Goal: Task Accomplishment & Management: Use online tool/utility

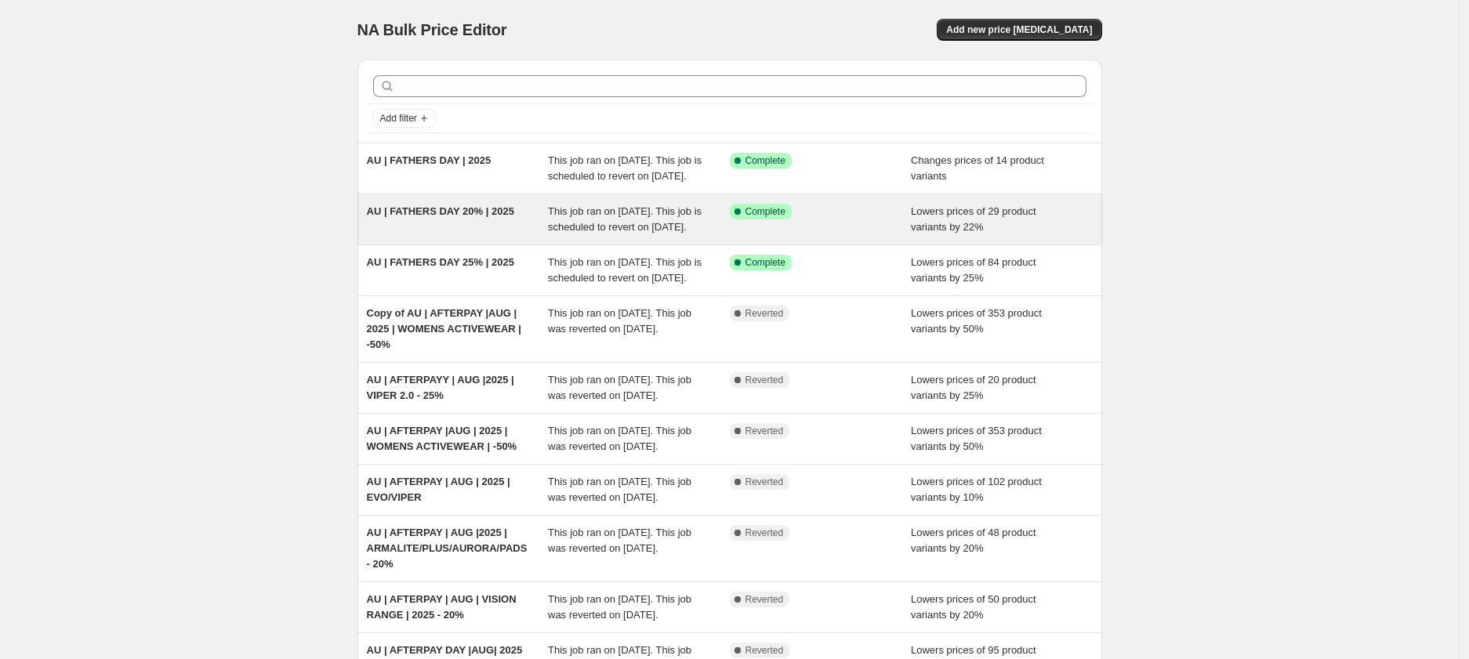
click at [408, 235] on div "AU | FATHERS DAY 20% | 2025" at bounding box center [458, 219] width 182 height 31
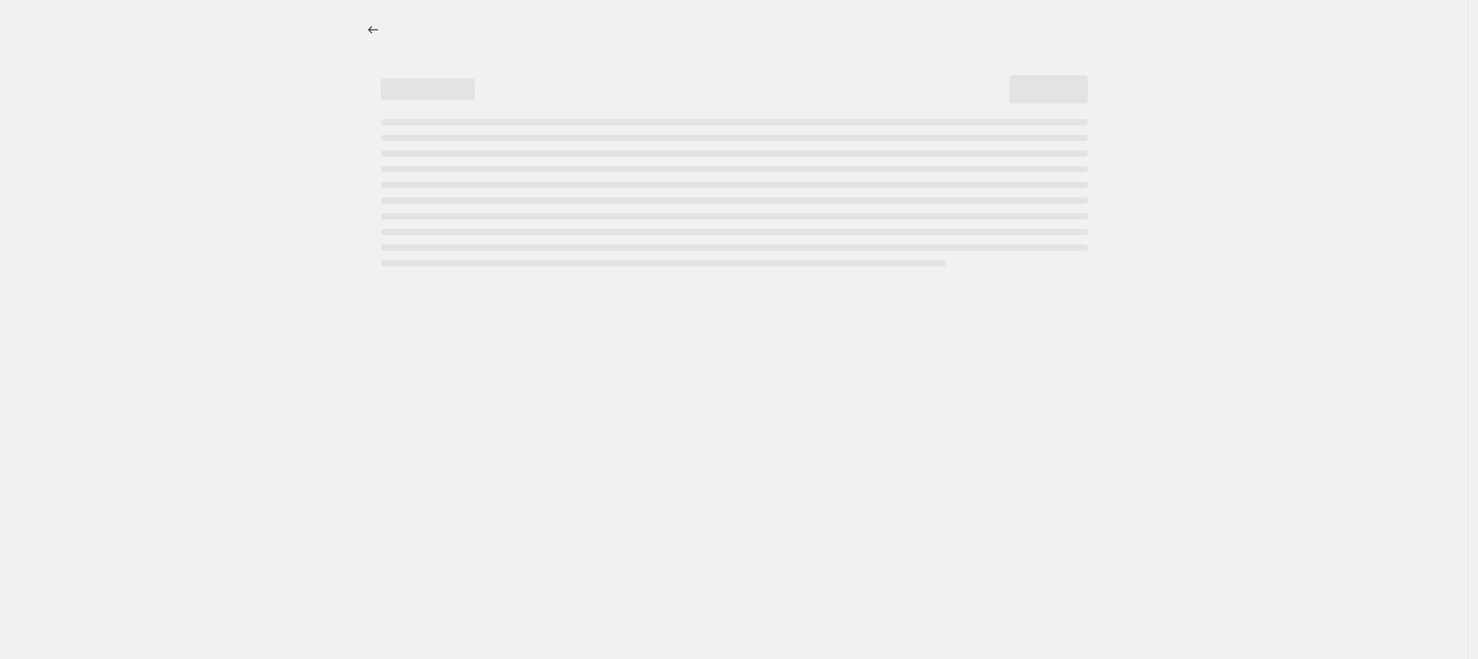
select select "percentage"
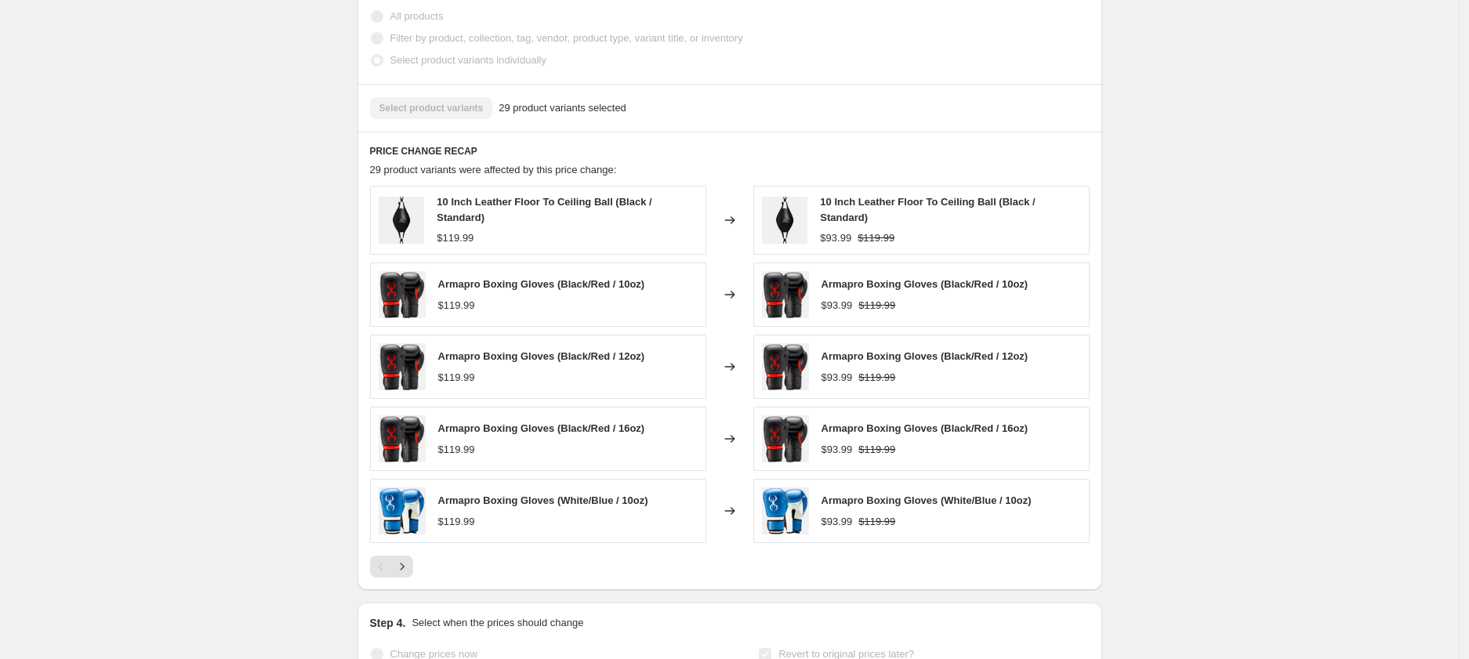
scroll to position [936, 0]
click at [409, 574] on icon "Next" at bounding box center [402, 566] width 16 height 16
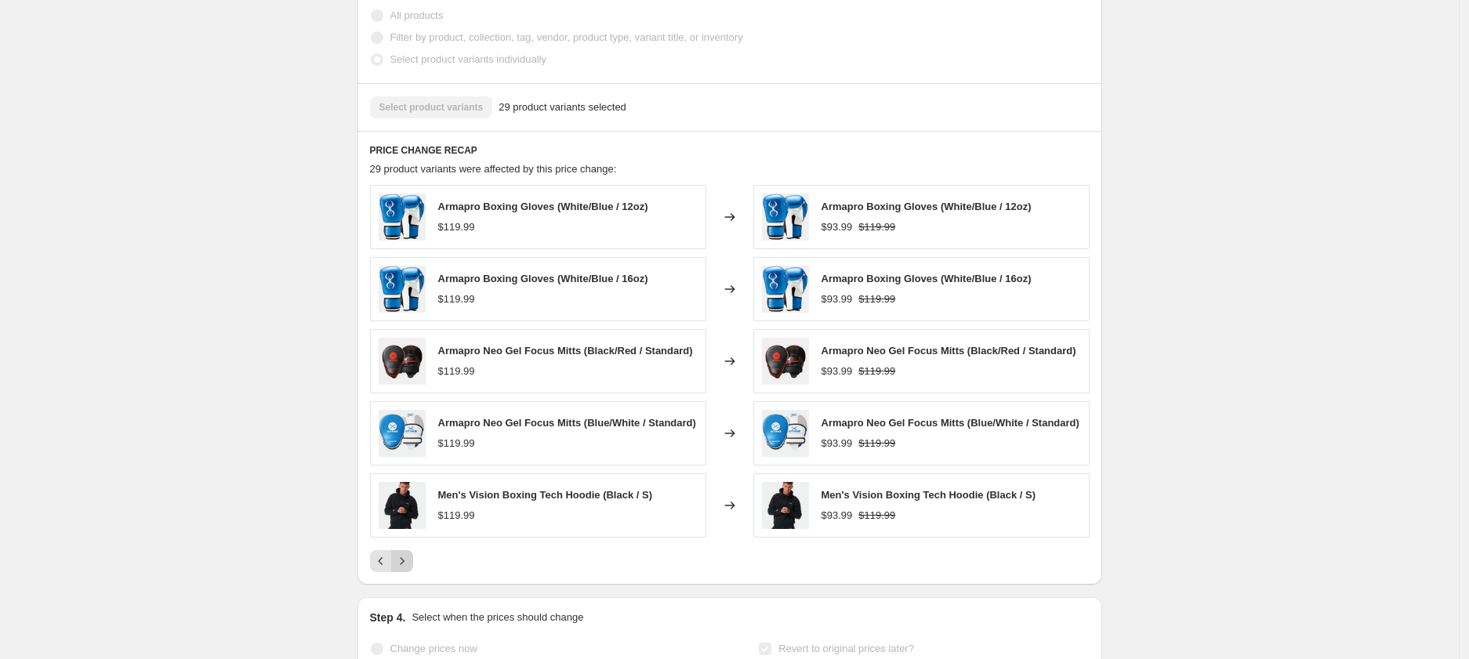
click at [407, 569] on icon "Next" at bounding box center [402, 561] width 16 height 16
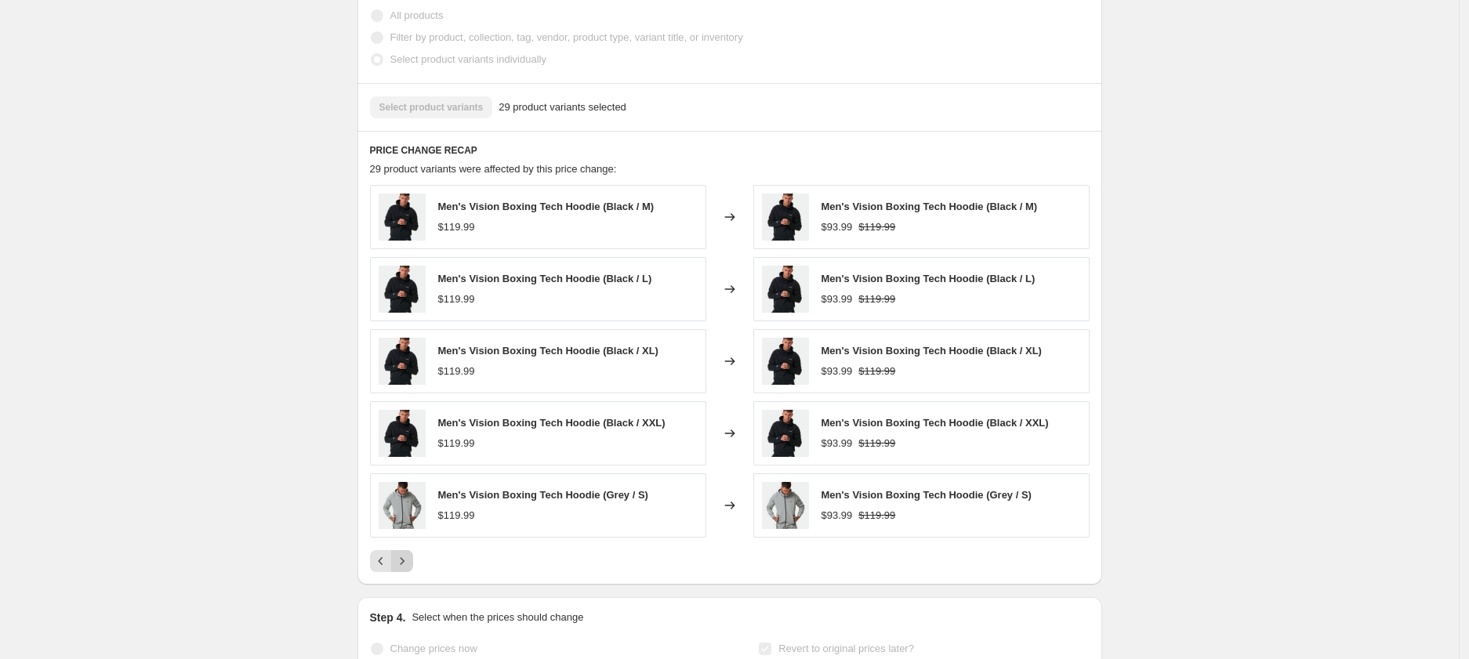
click at [410, 569] on icon "Next" at bounding box center [402, 561] width 16 height 16
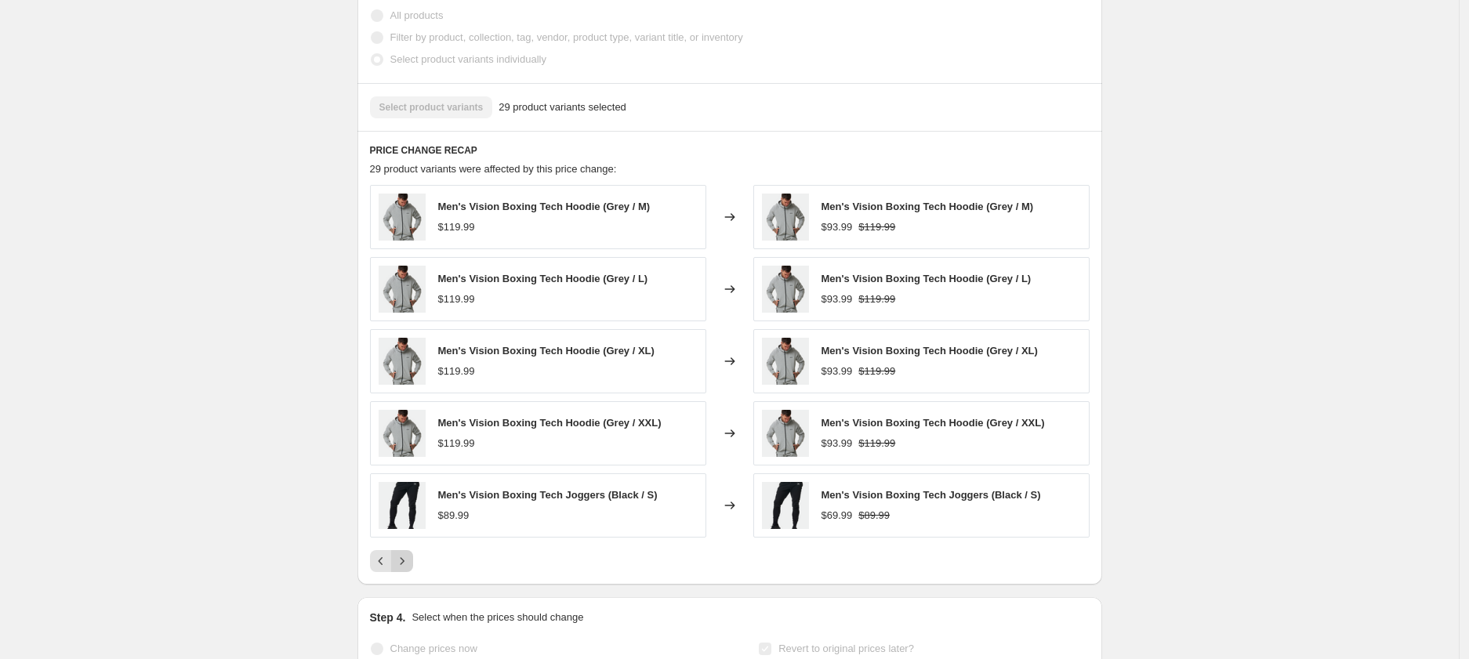
click at [404, 564] on icon "Next" at bounding box center [402, 560] width 4 height 7
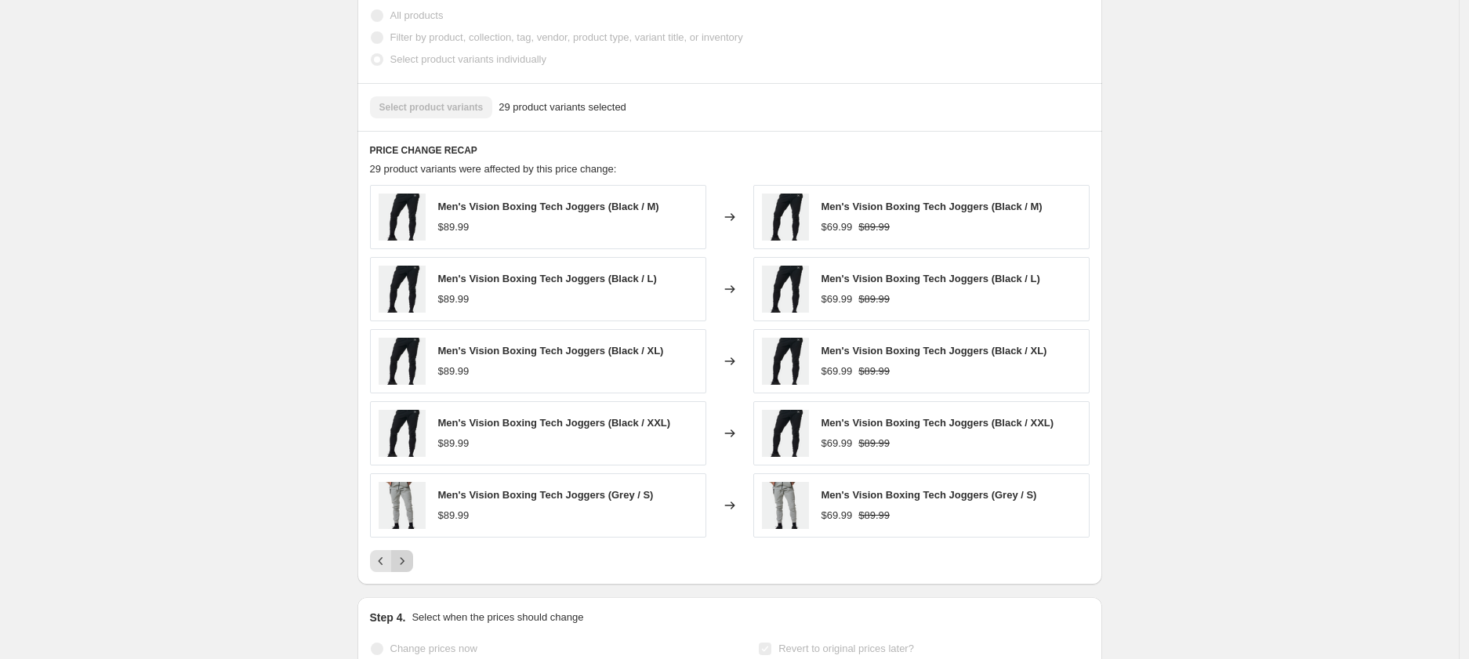
click at [404, 564] on icon "Next" at bounding box center [402, 560] width 4 height 7
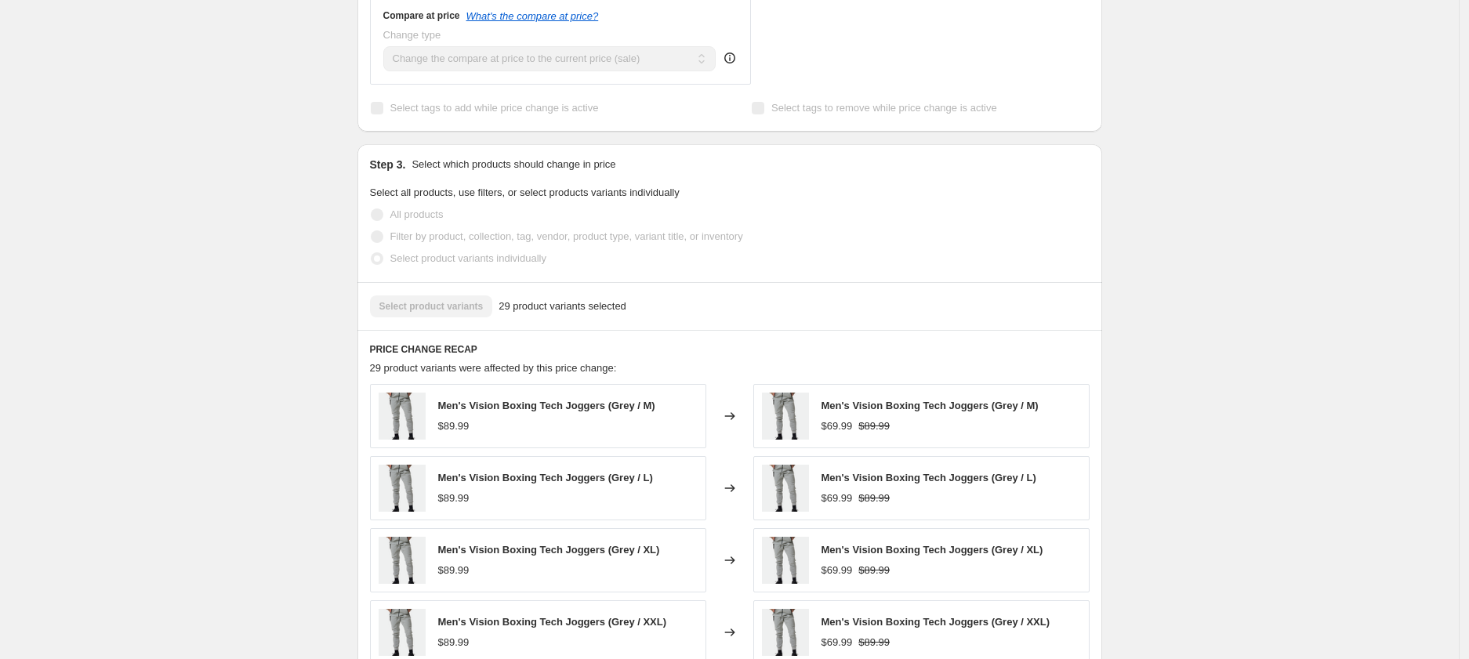
scroll to position [732, 0]
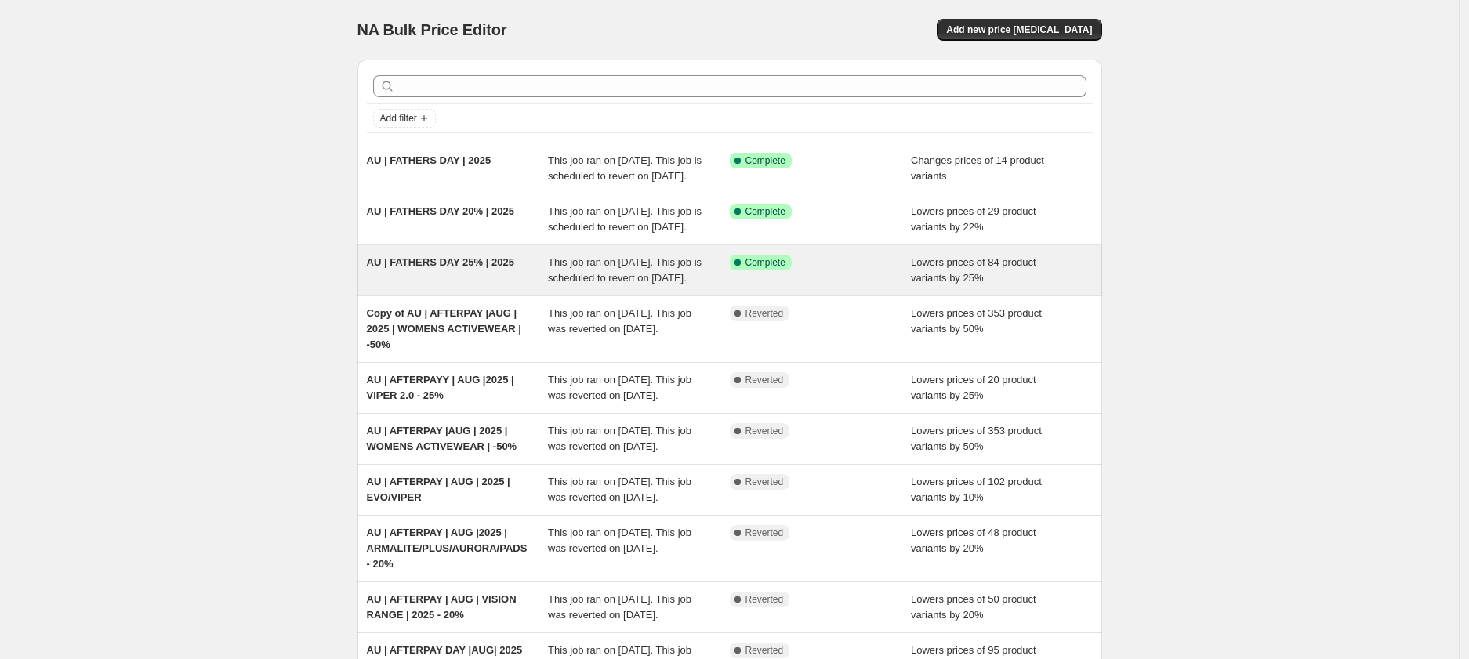
click at [493, 268] on span "AU | FATHERS DAY 25% | 2025" at bounding box center [440, 262] width 147 height 12
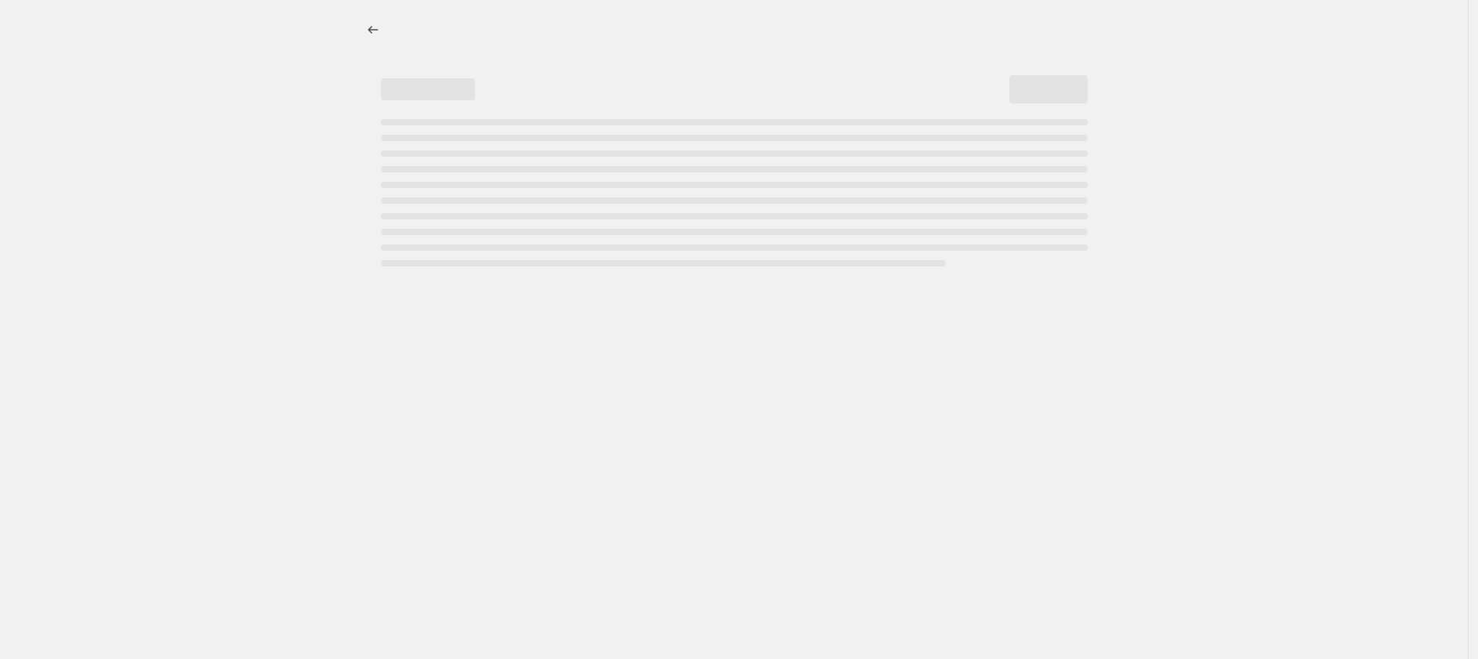
select select "percentage"
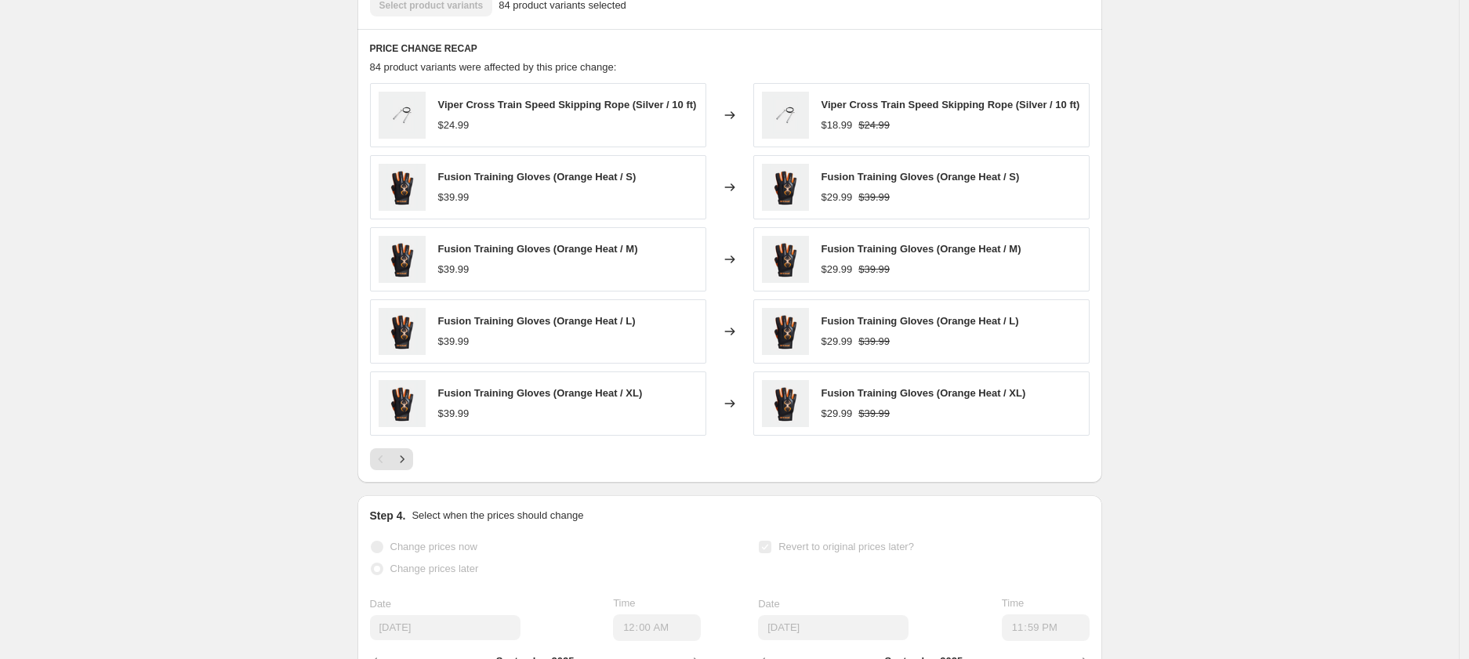
scroll to position [1146, 0]
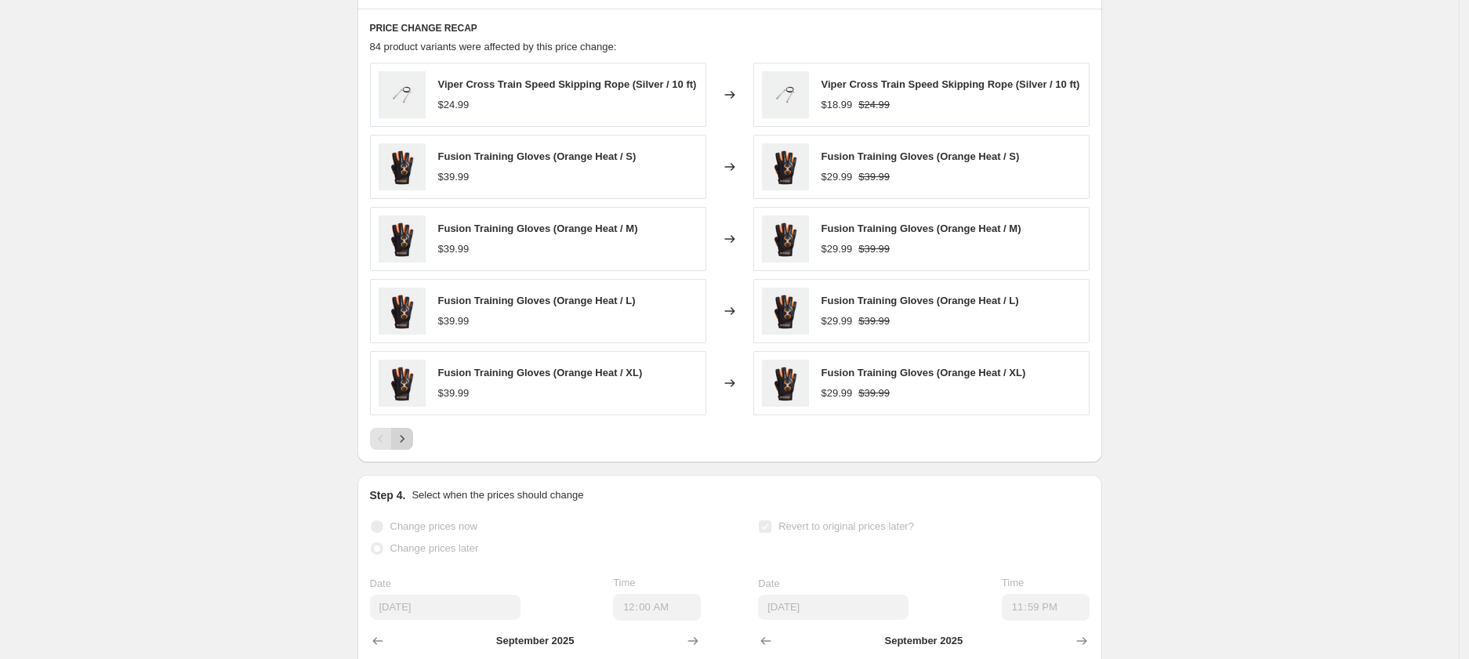
click at [410, 447] on icon "Next" at bounding box center [402, 439] width 16 height 16
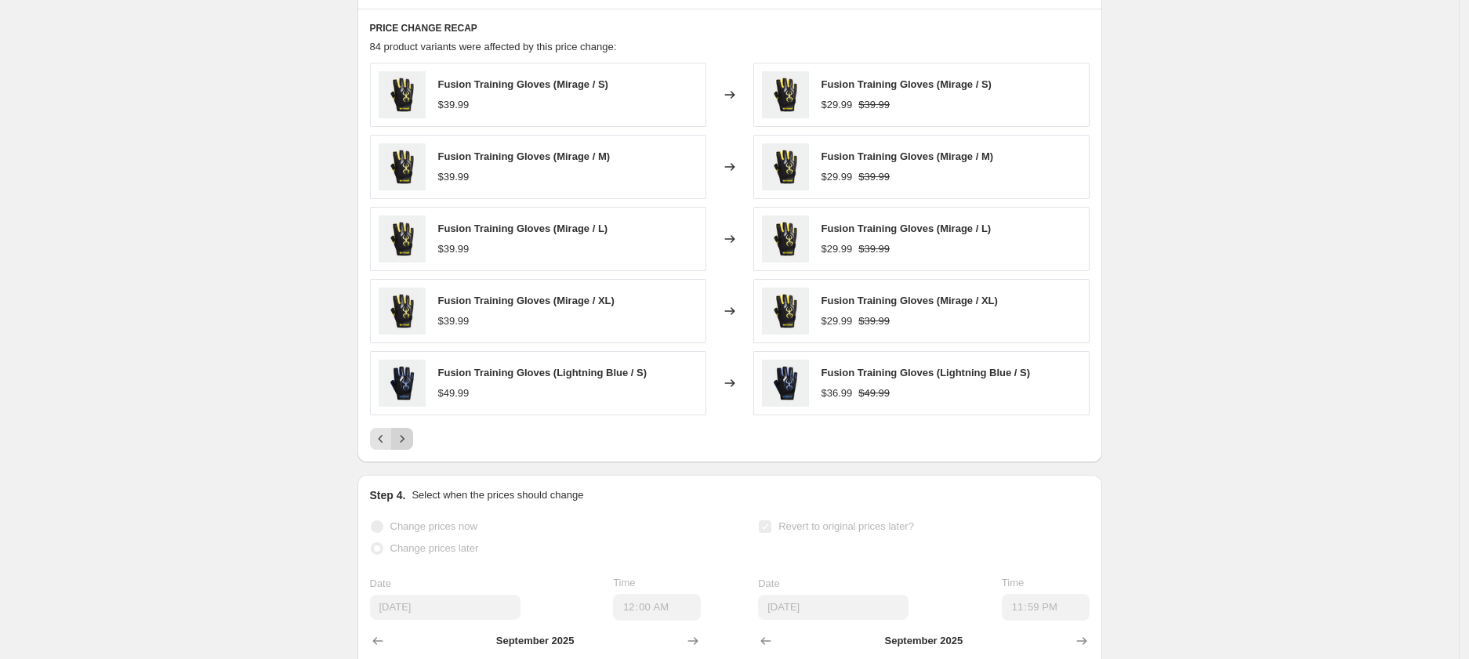
click at [410, 447] on icon "Next" at bounding box center [402, 439] width 16 height 16
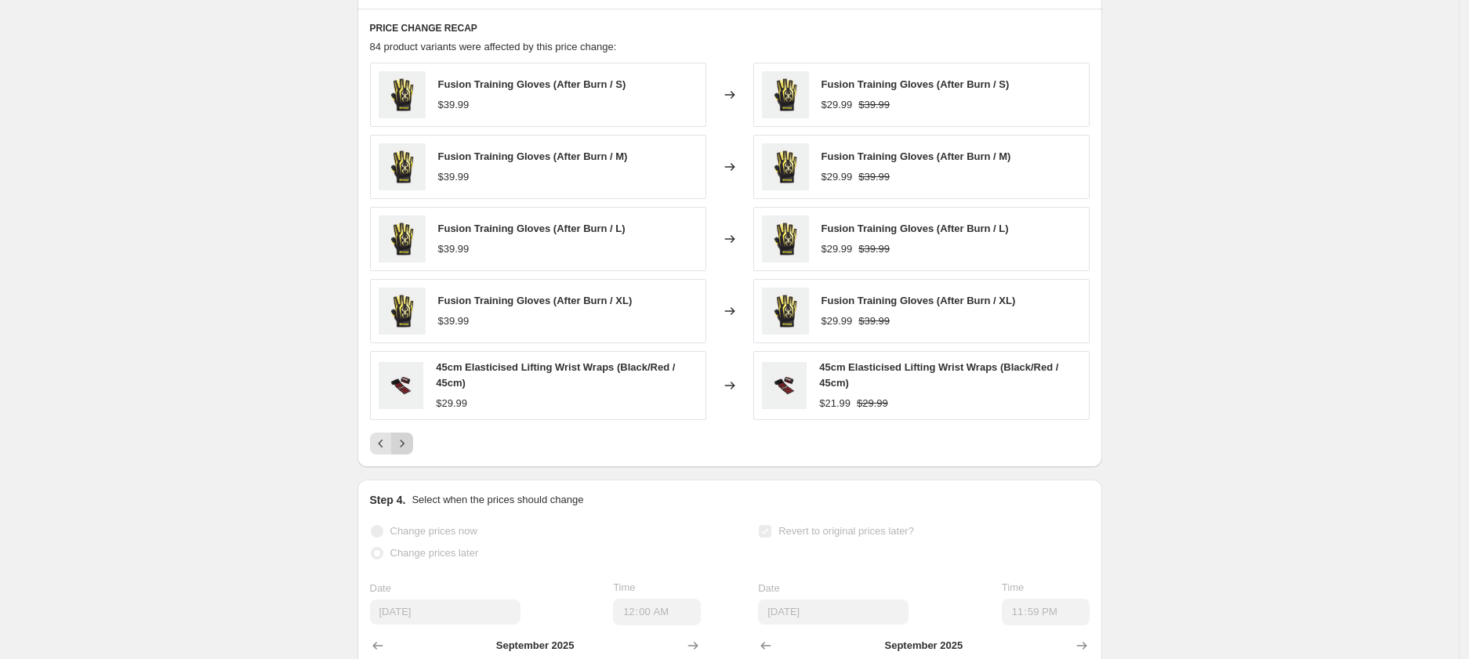
click at [408, 451] on icon "Next" at bounding box center [402, 444] width 16 height 16
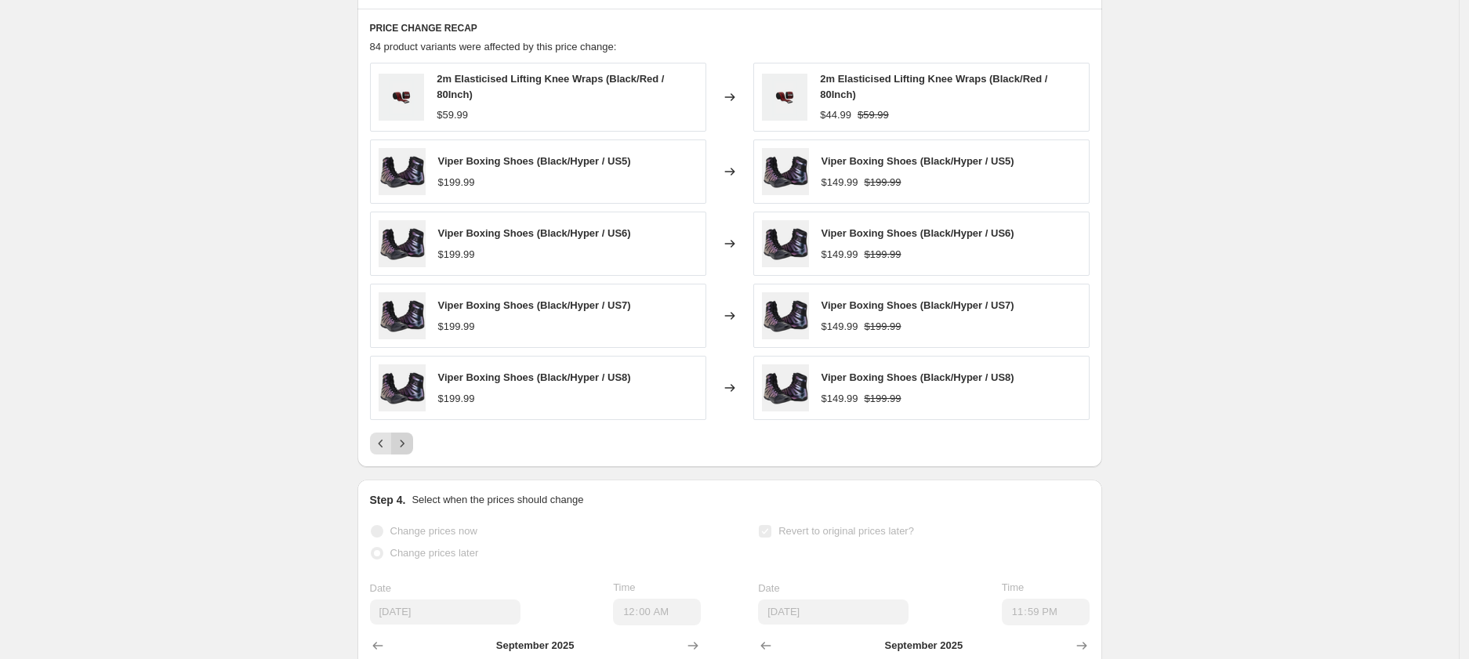
click at [408, 451] on icon "Next" at bounding box center [402, 444] width 16 height 16
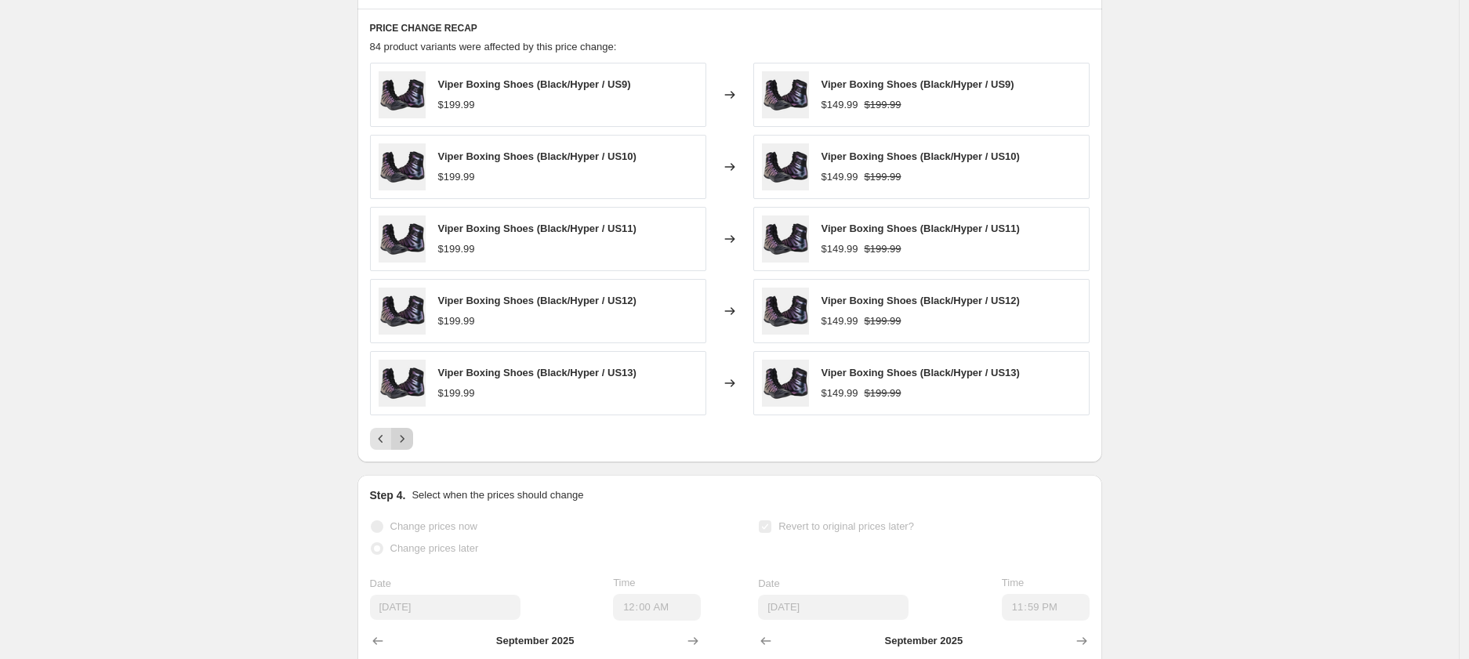
click at [408, 447] on icon "Next" at bounding box center [402, 439] width 16 height 16
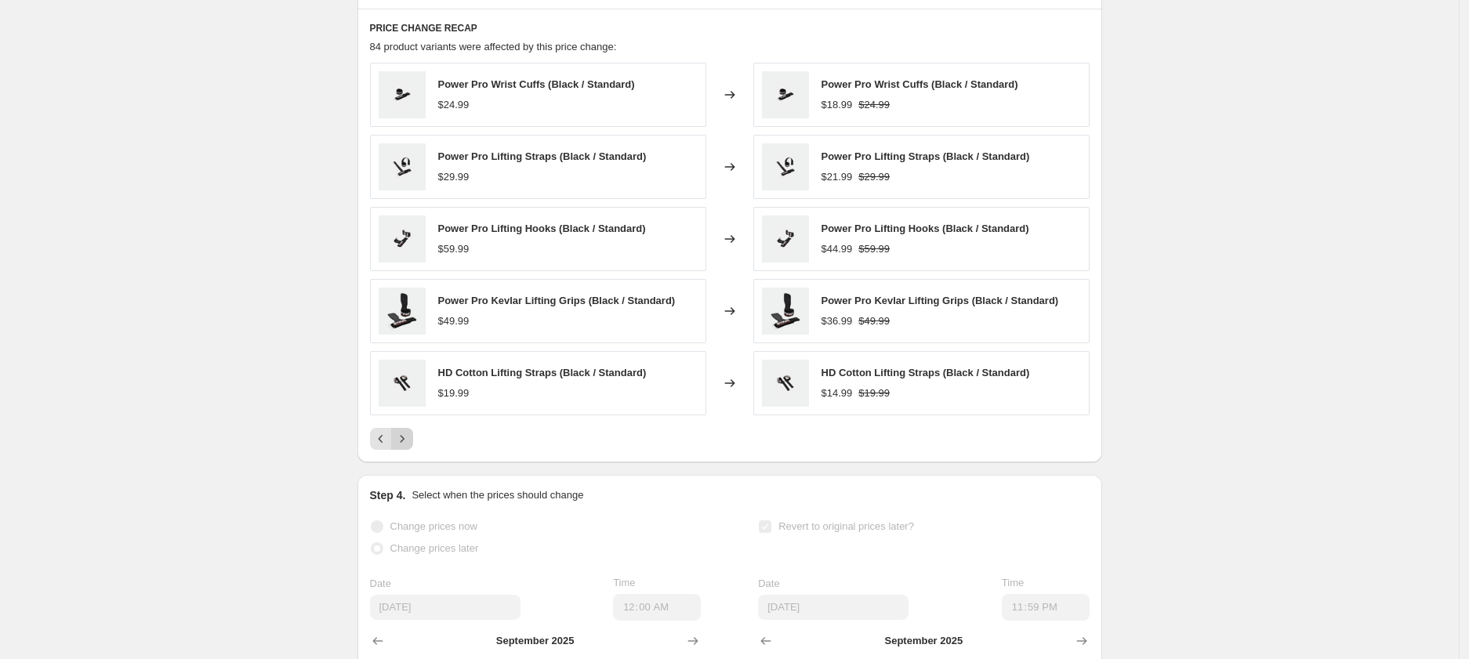
click at [408, 447] on icon "Next" at bounding box center [402, 439] width 16 height 16
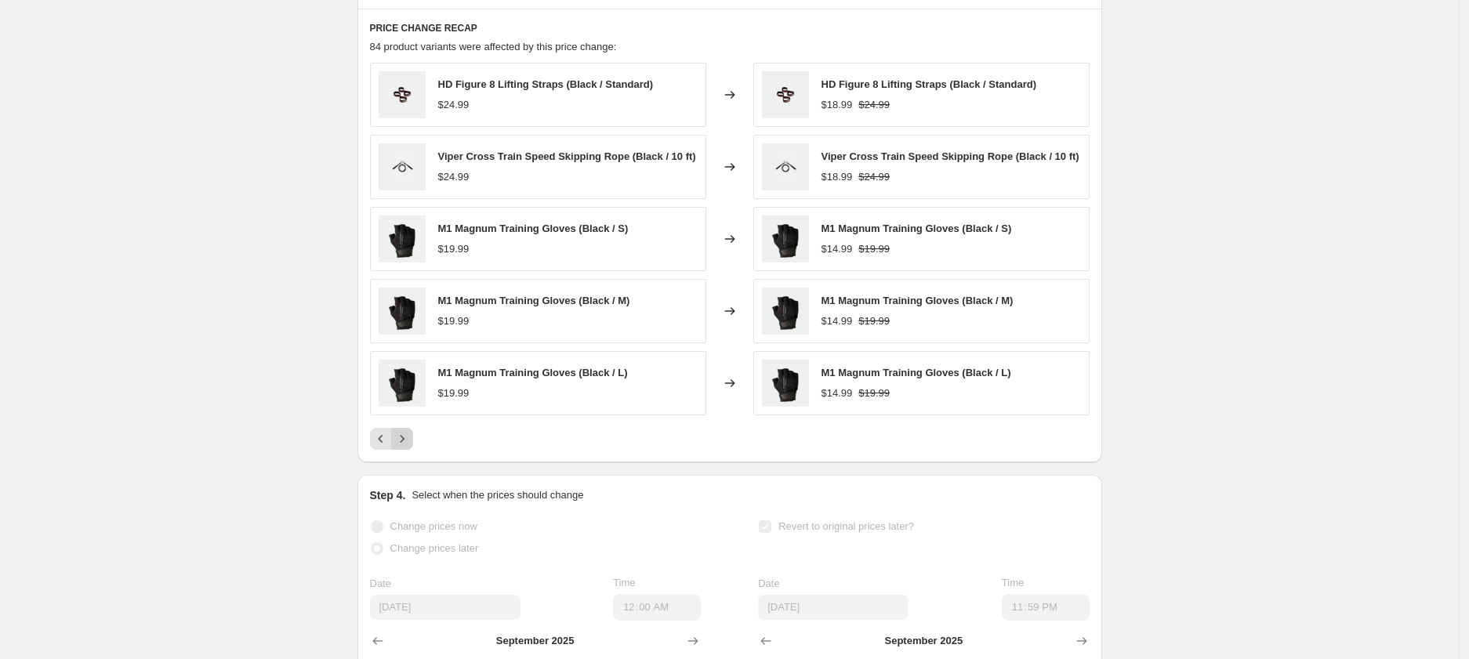
click at [408, 447] on icon "Next" at bounding box center [402, 439] width 16 height 16
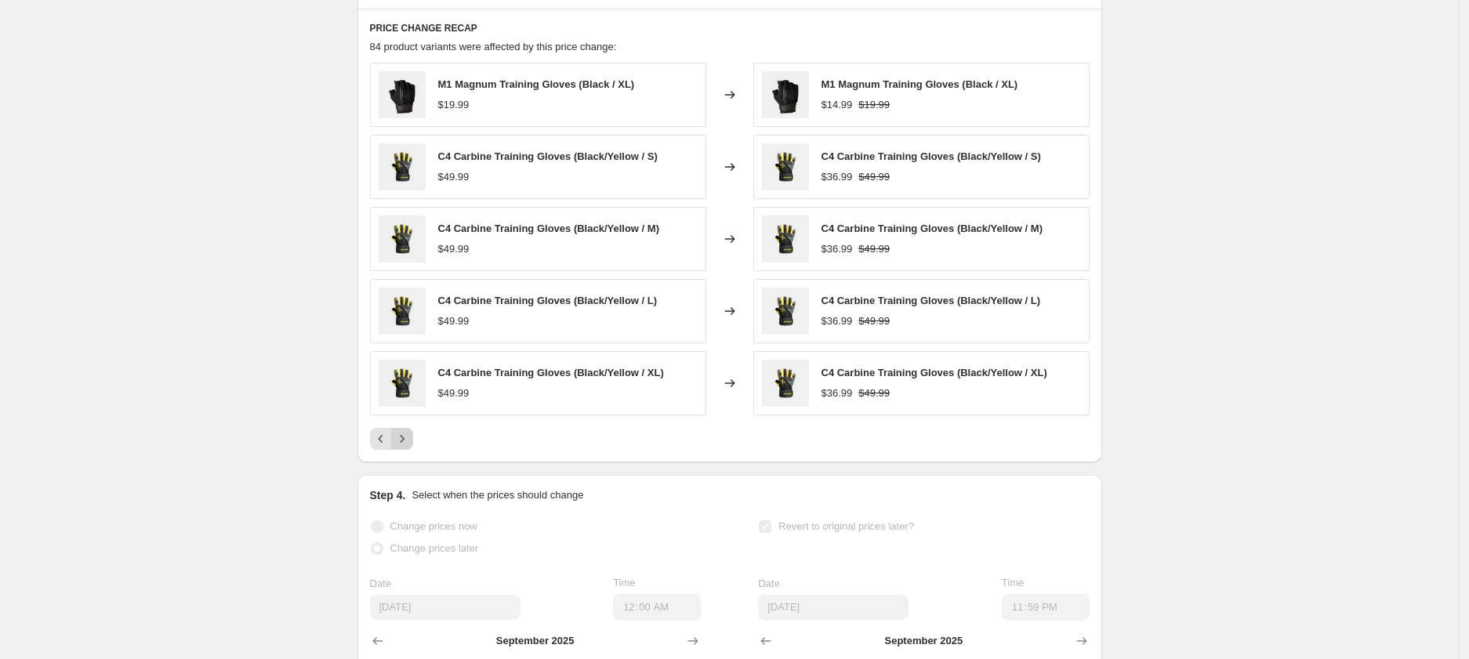
click at [408, 447] on icon "Next" at bounding box center [402, 439] width 16 height 16
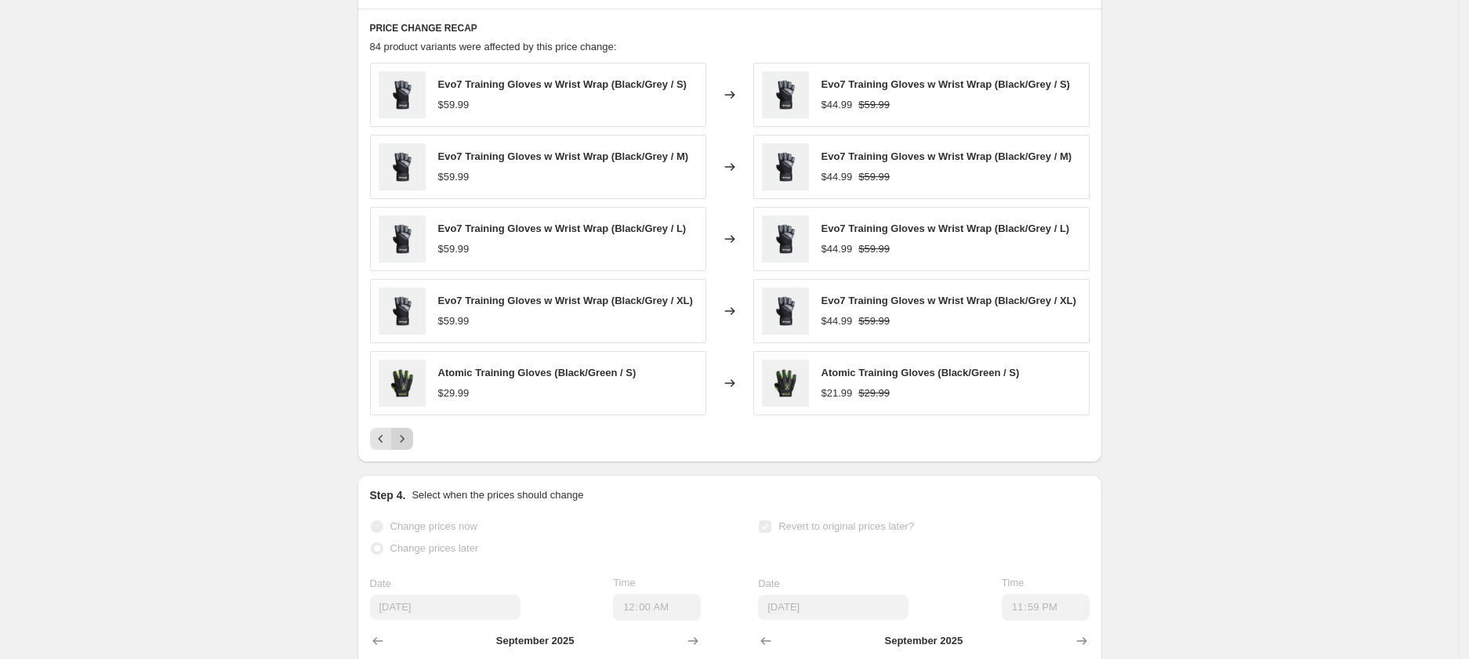
click at [408, 447] on icon "Next" at bounding box center [402, 439] width 16 height 16
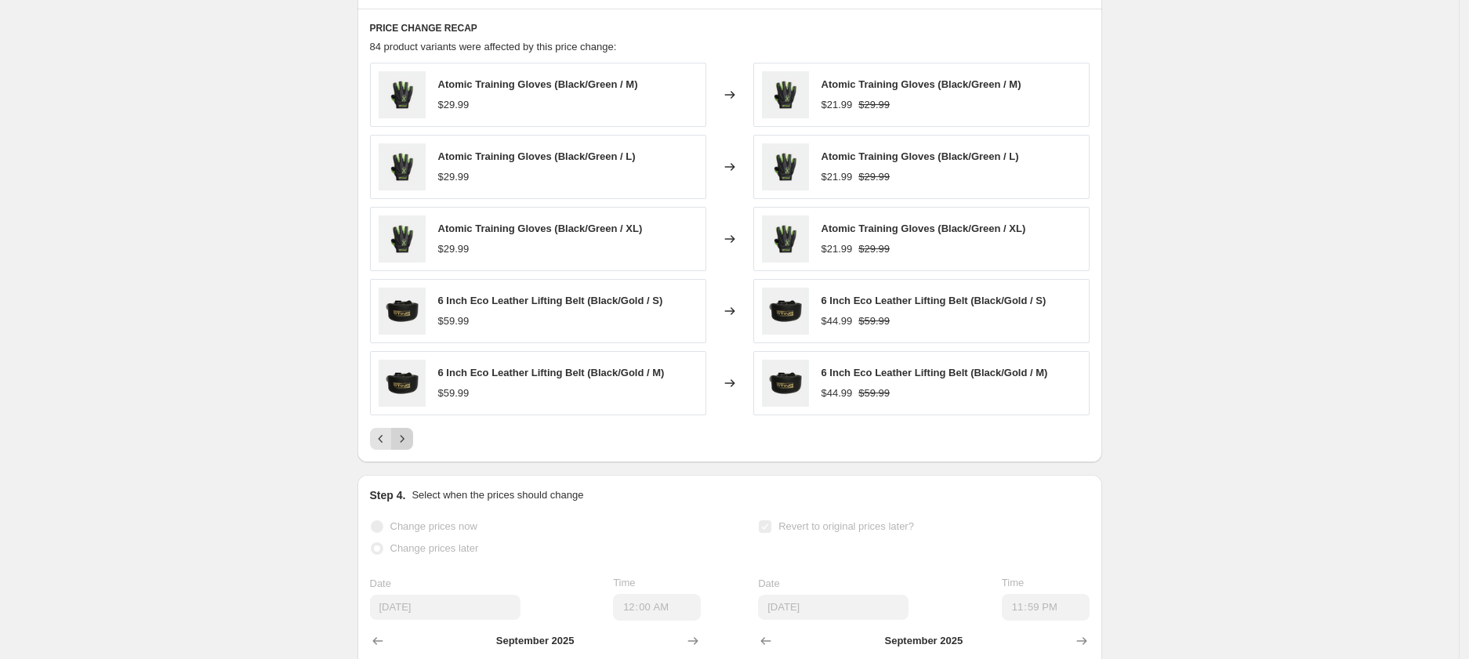
click at [408, 447] on icon "Next" at bounding box center [402, 439] width 16 height 16
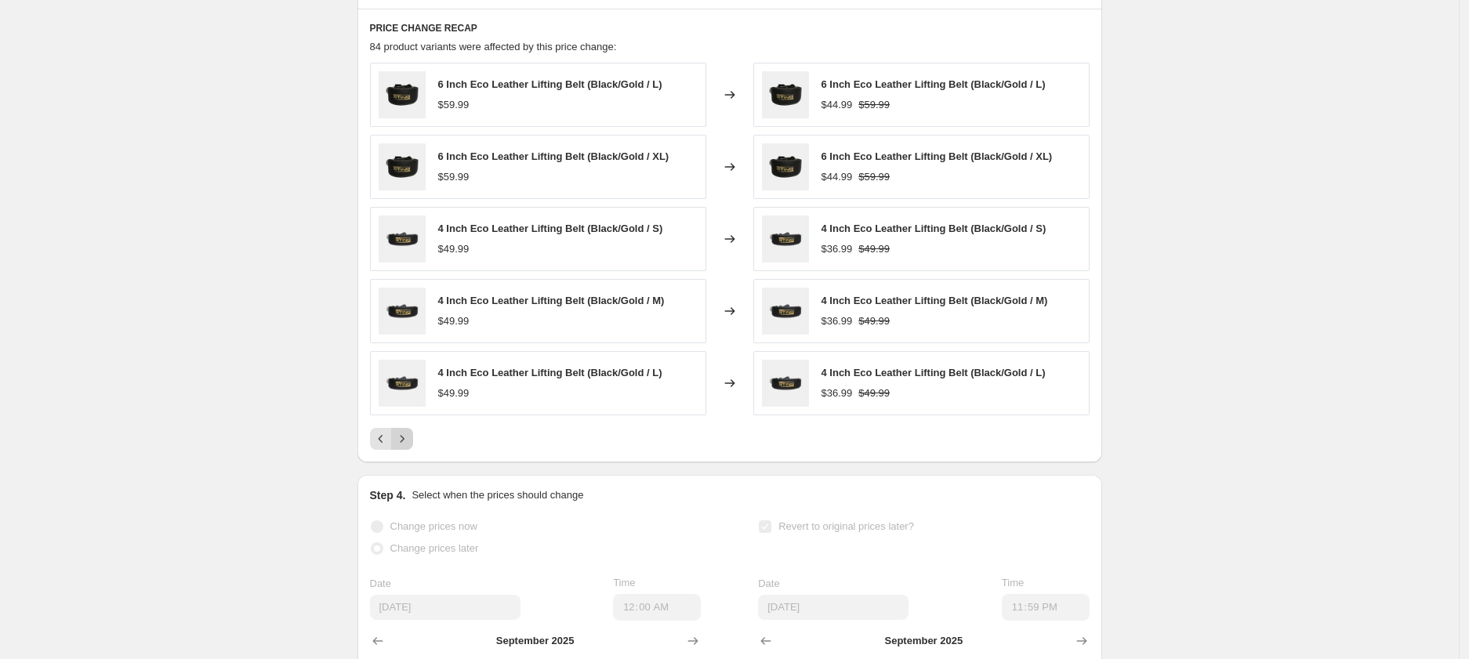
click at [408, 447] on icon "Next" at bounding box center [402, 439] width 16 height 16
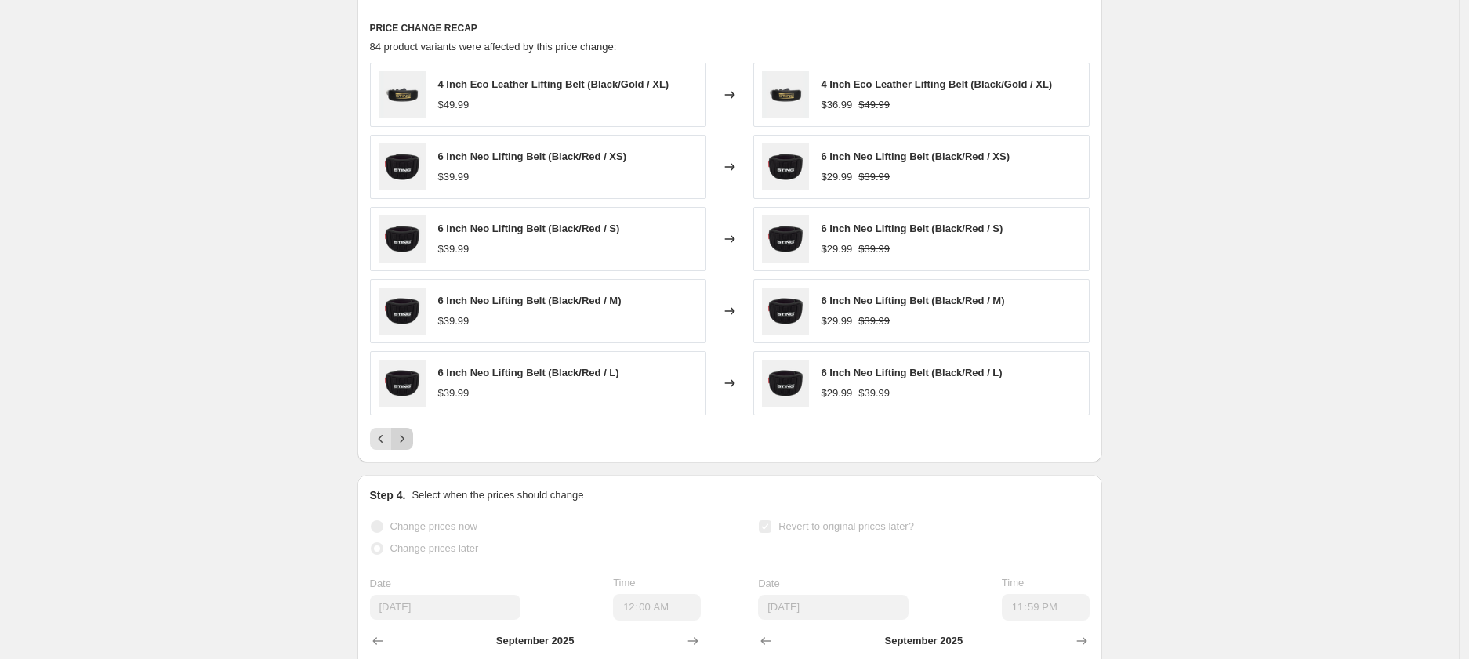
click at [408, 447] on icon "Next" at bounding box center [402, 439] width 16 height 16
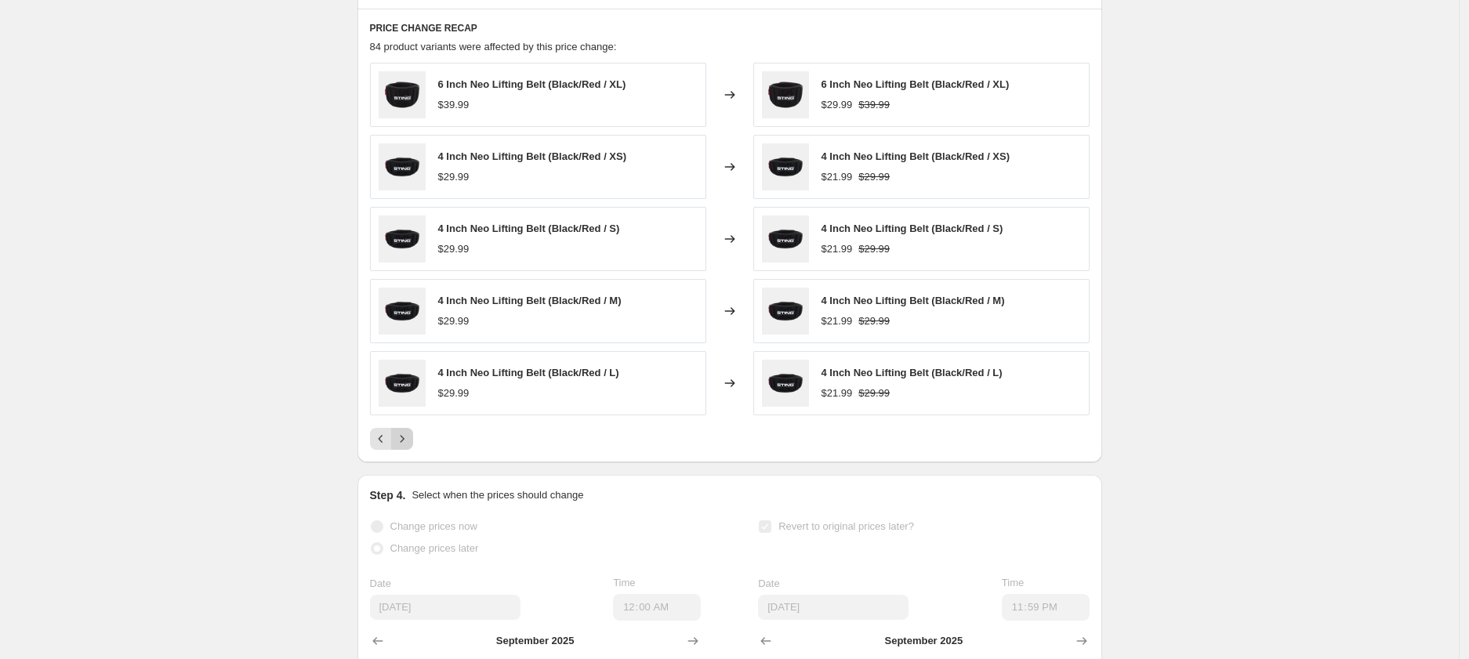
click at [408, 447] on icon "Next" at bounding box center [402, 439] width 16 height 16
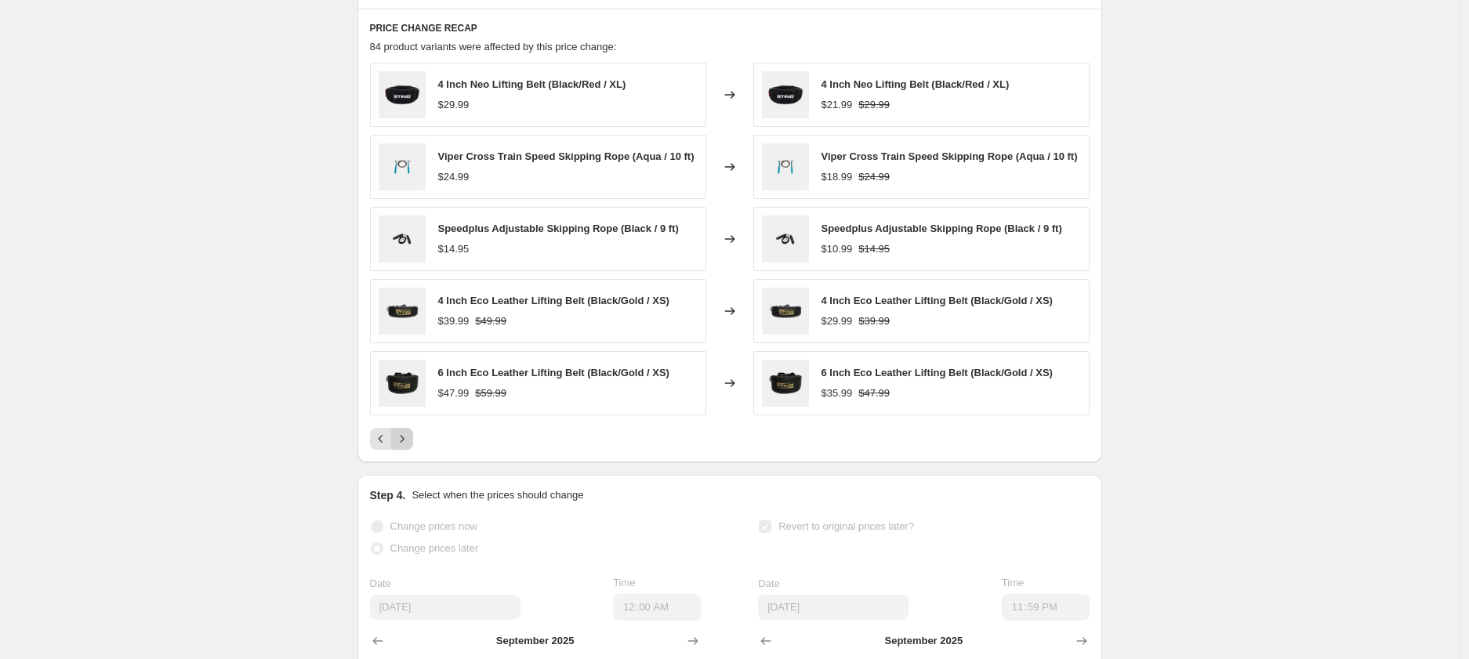
click at [408, 447] on icon "Next" at bounding box center [402, 439] width 16 height 16
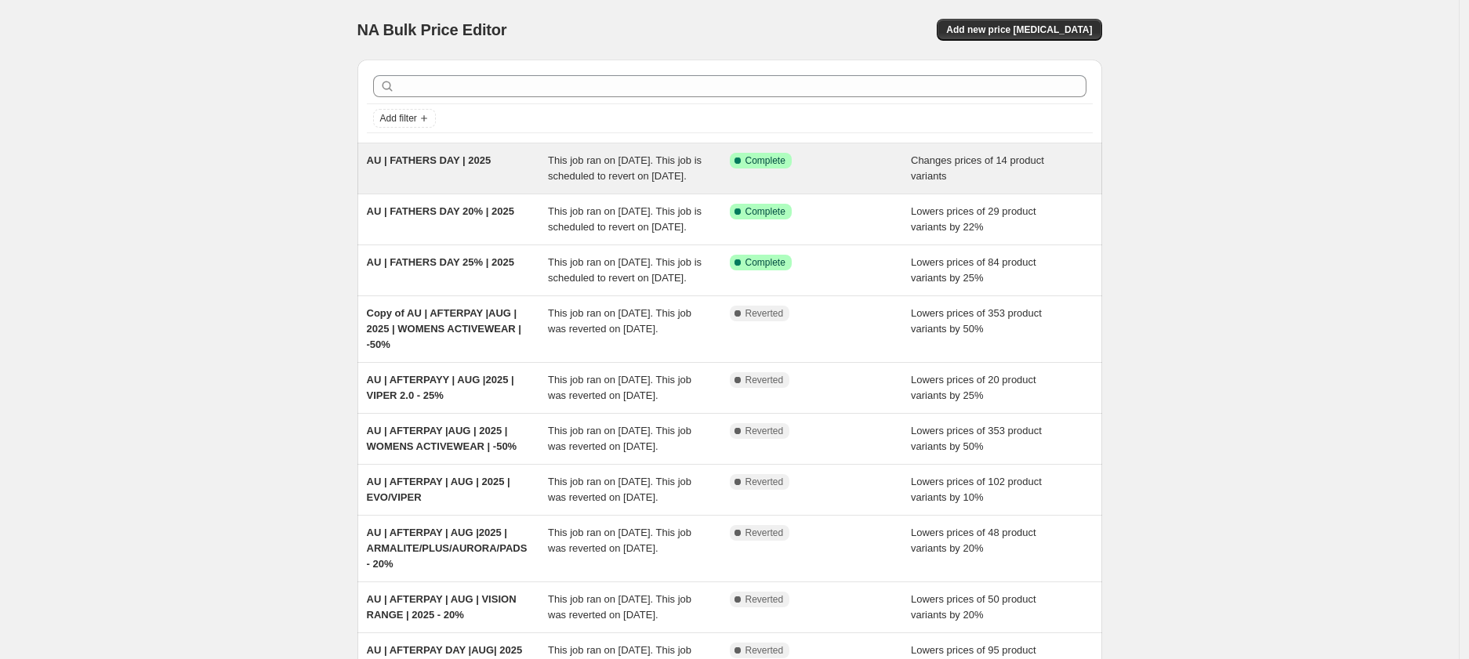
click at [437, 169] on div "AU | FATHERS DAY | 2025" at bounding box center [458, 168] width 182 height 31
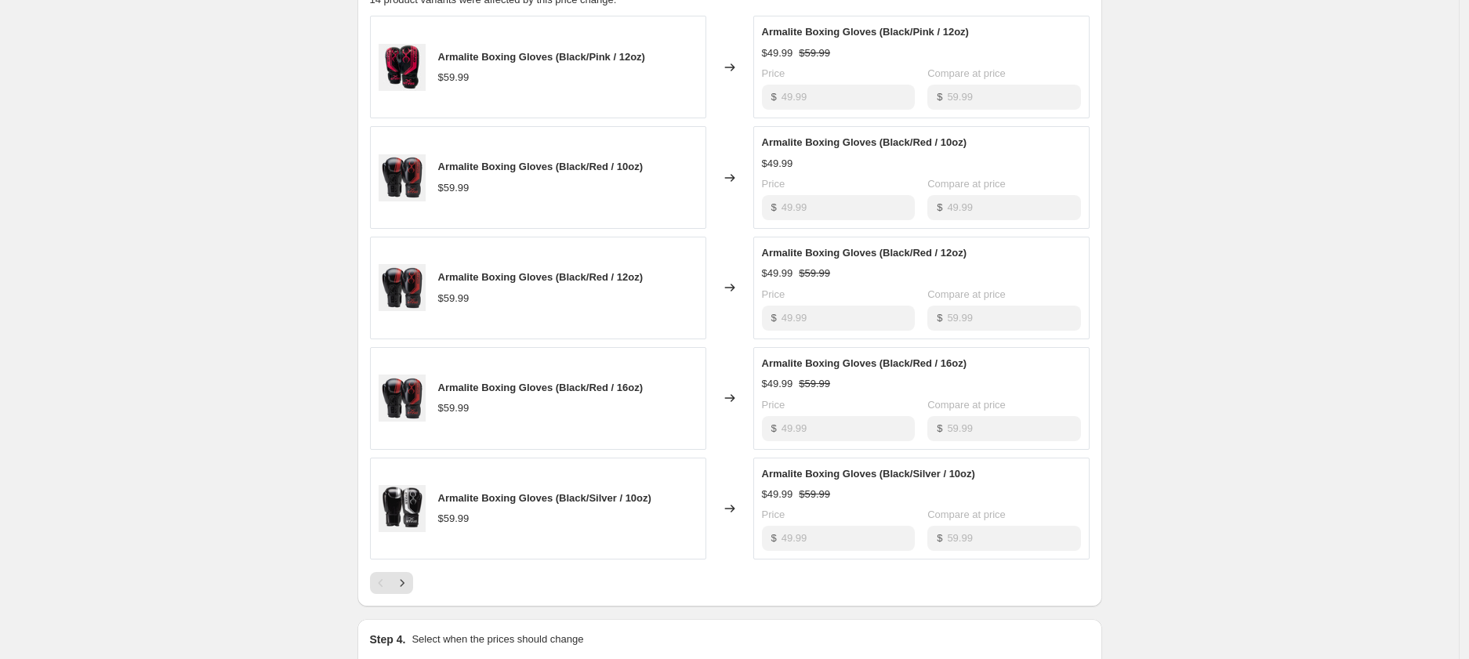
scroll to position [713, 0]
